Goal: Information Seeking & Learning: Check status

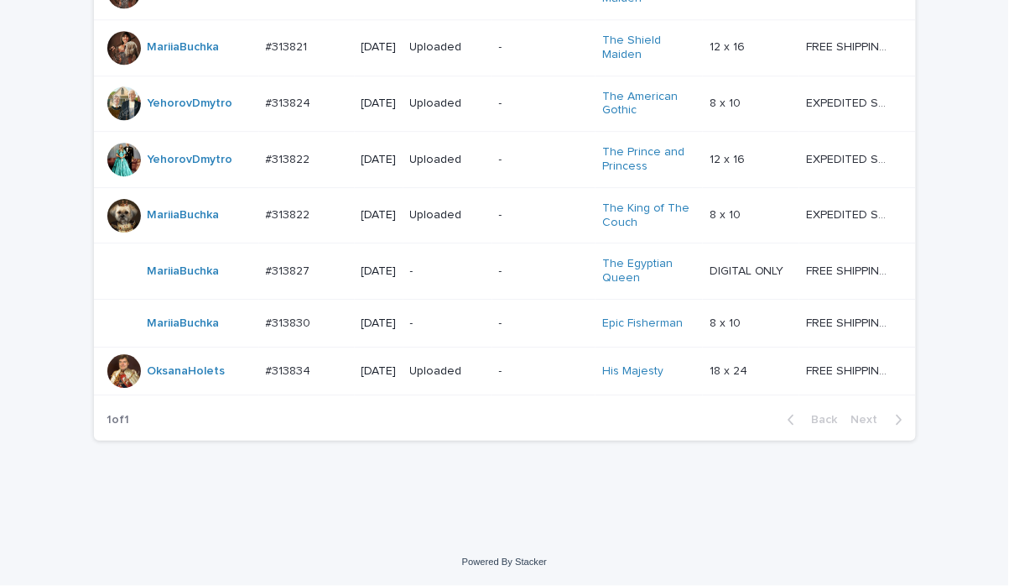
scroll to position [1361, 0]
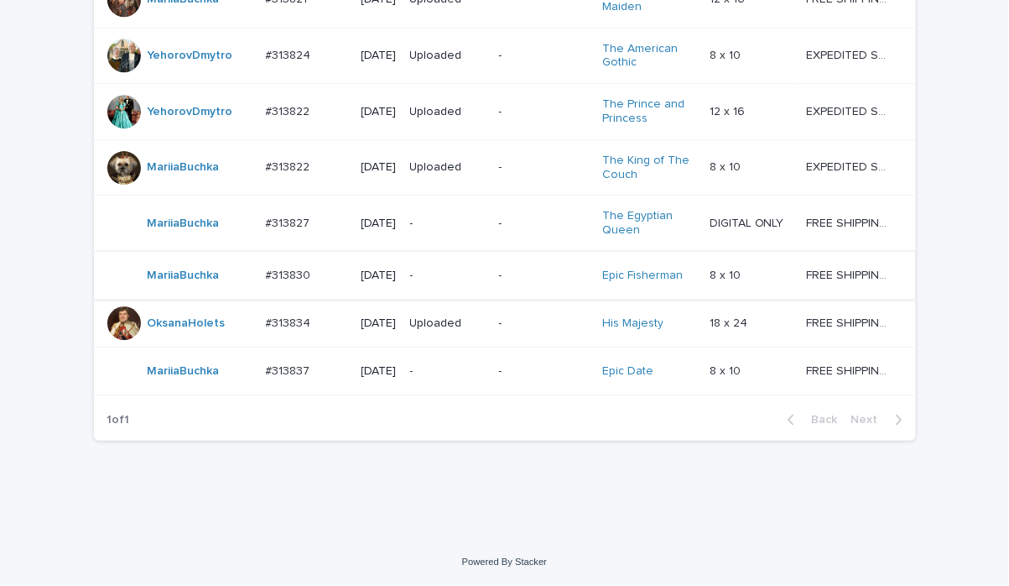
scroll to position [1417, 0]
click at [446, 372] on p "-" at bounding box center [448, 371] width 76 height 14
